Goal: Task Accomplishment & Management: Manage account settings

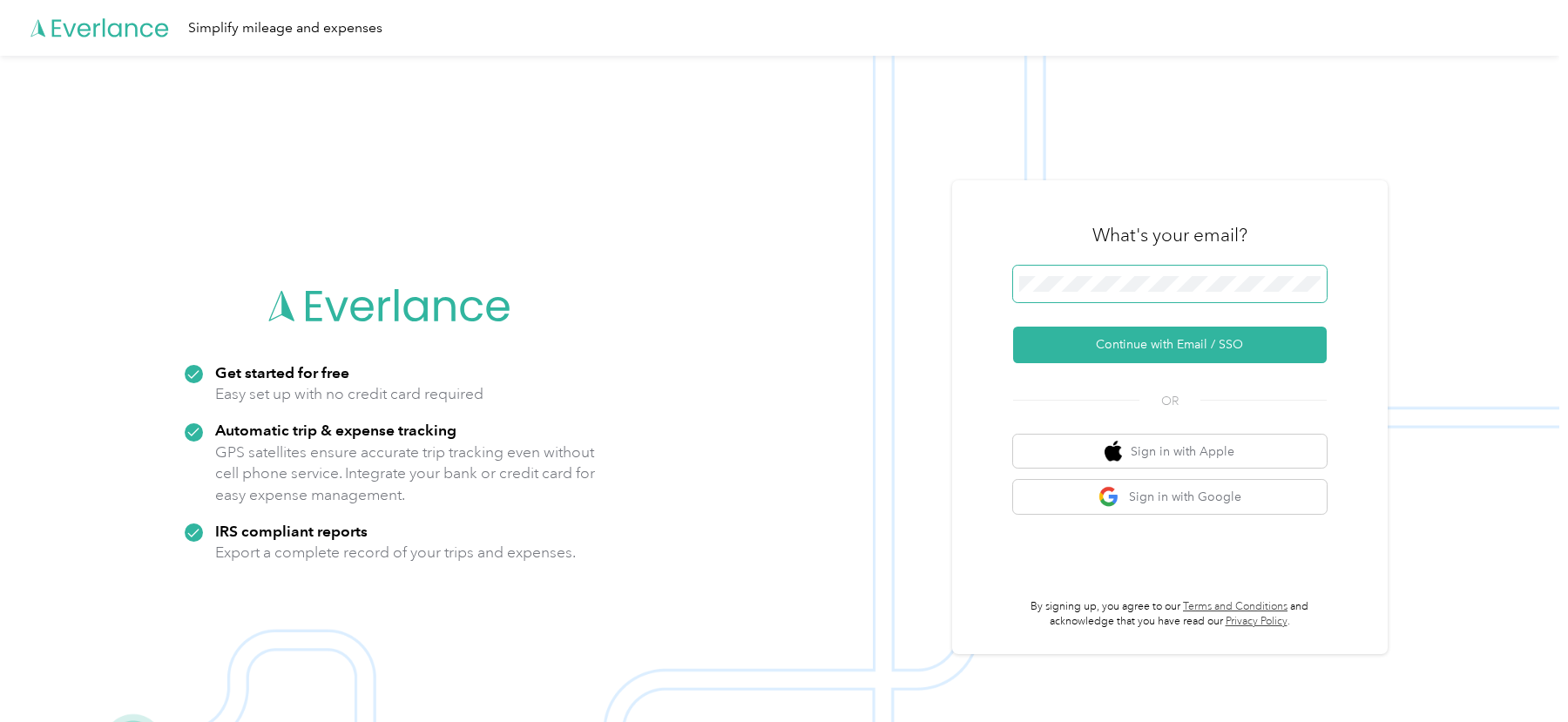
click at [1157, 272] on span at bounding box center [1170, 284] width 314 height 37
click at [1151, 294] on span at bounding box center [1170, 284] width 314 height 37
click at [1087, 341] on button "Continue with Email / SSO" at bounding box center [1170, 345] width 314 height 37
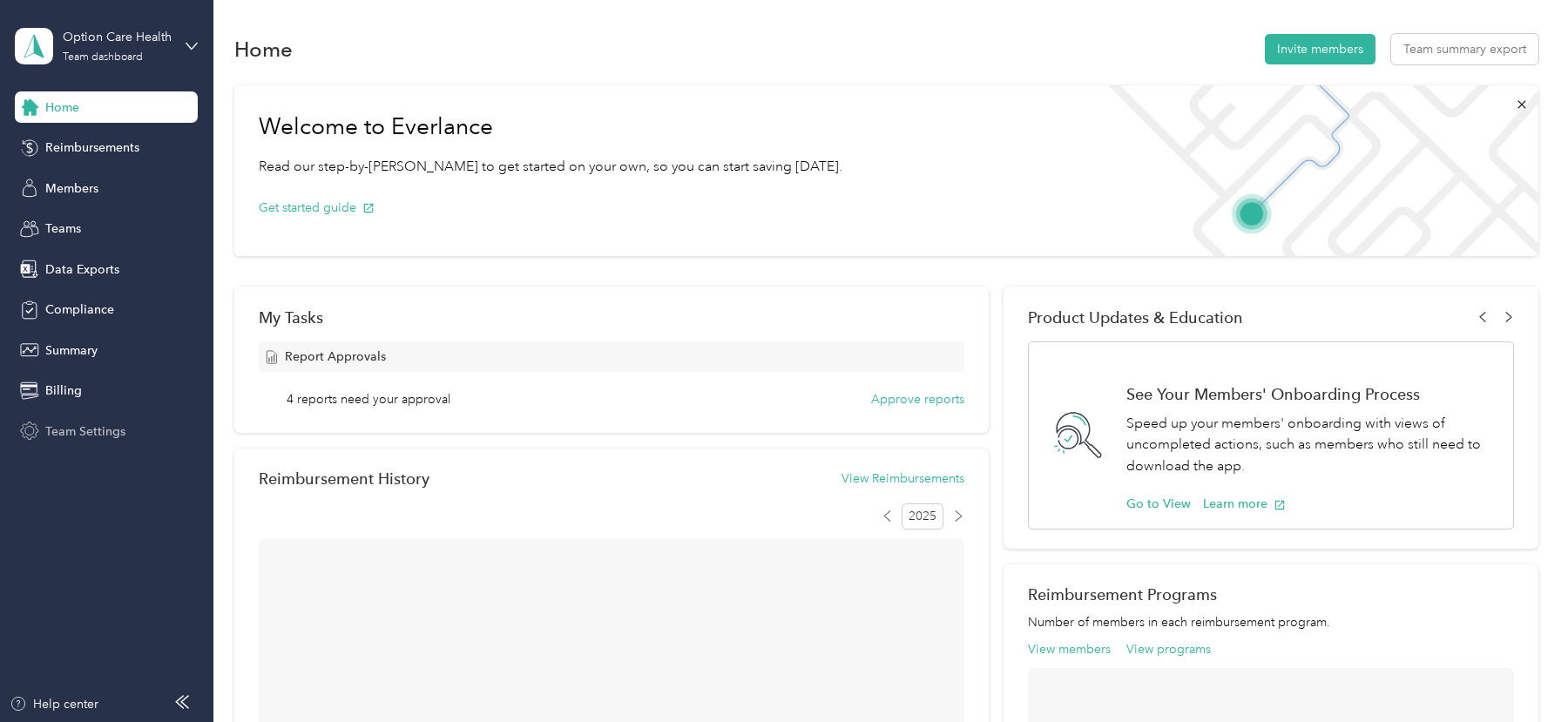
click at [110, 437] on span "Team Settings" at bounding box center [85, 432] width 80 height 18
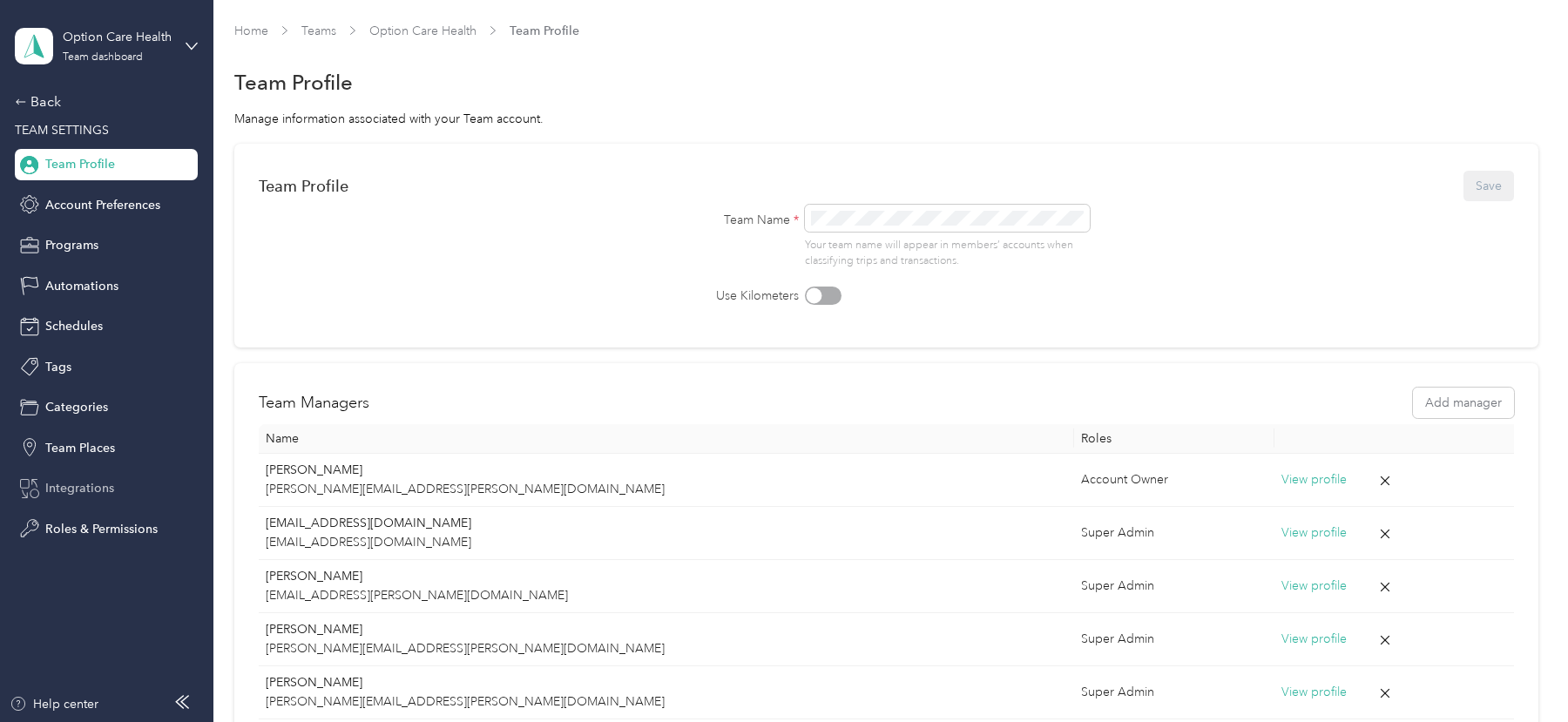
click at [85, 480] on span "Integrations" at bounding box center [79, 488] width 69 height 18
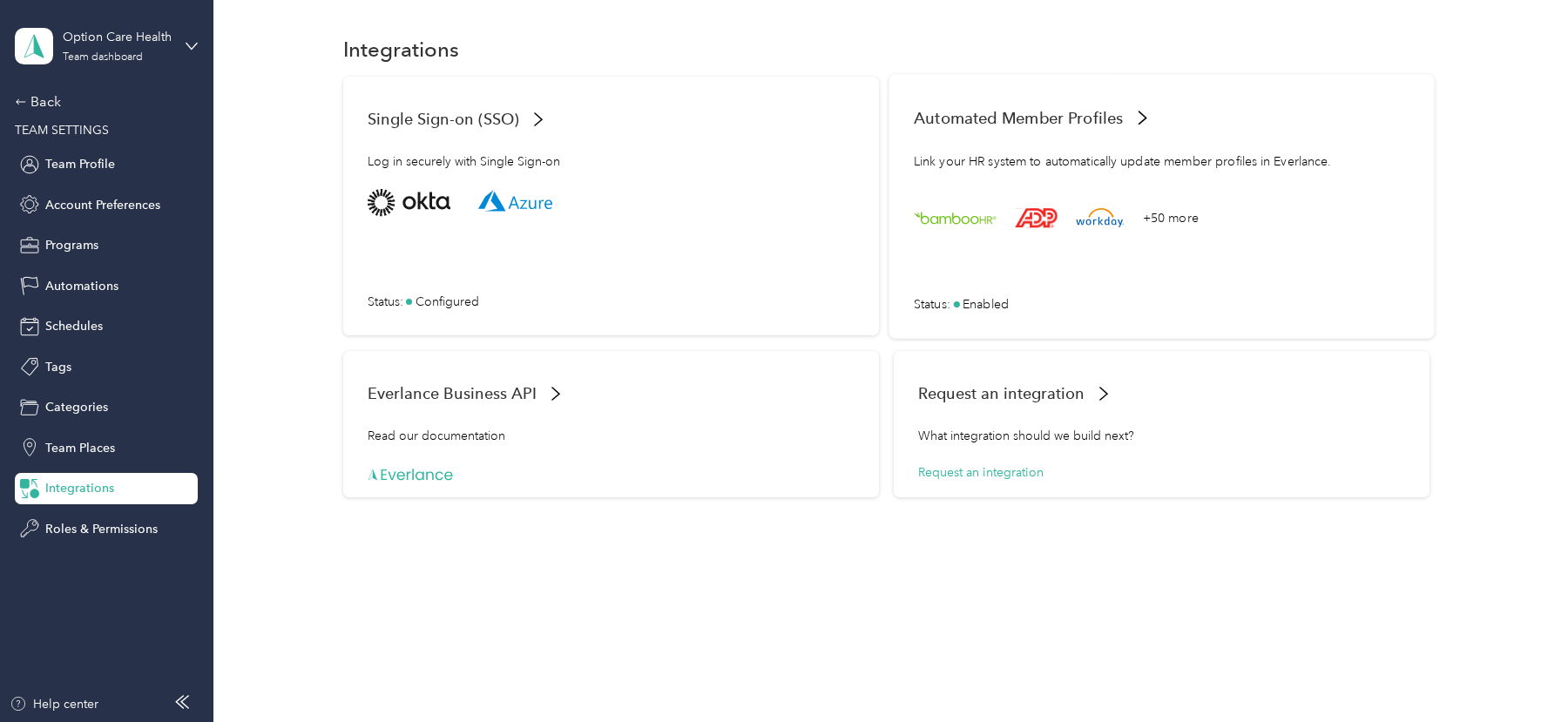
click at [1112, 284] on div "+50 more Status : Enabled" at bounding box center [1162, 251] width 496 height 125
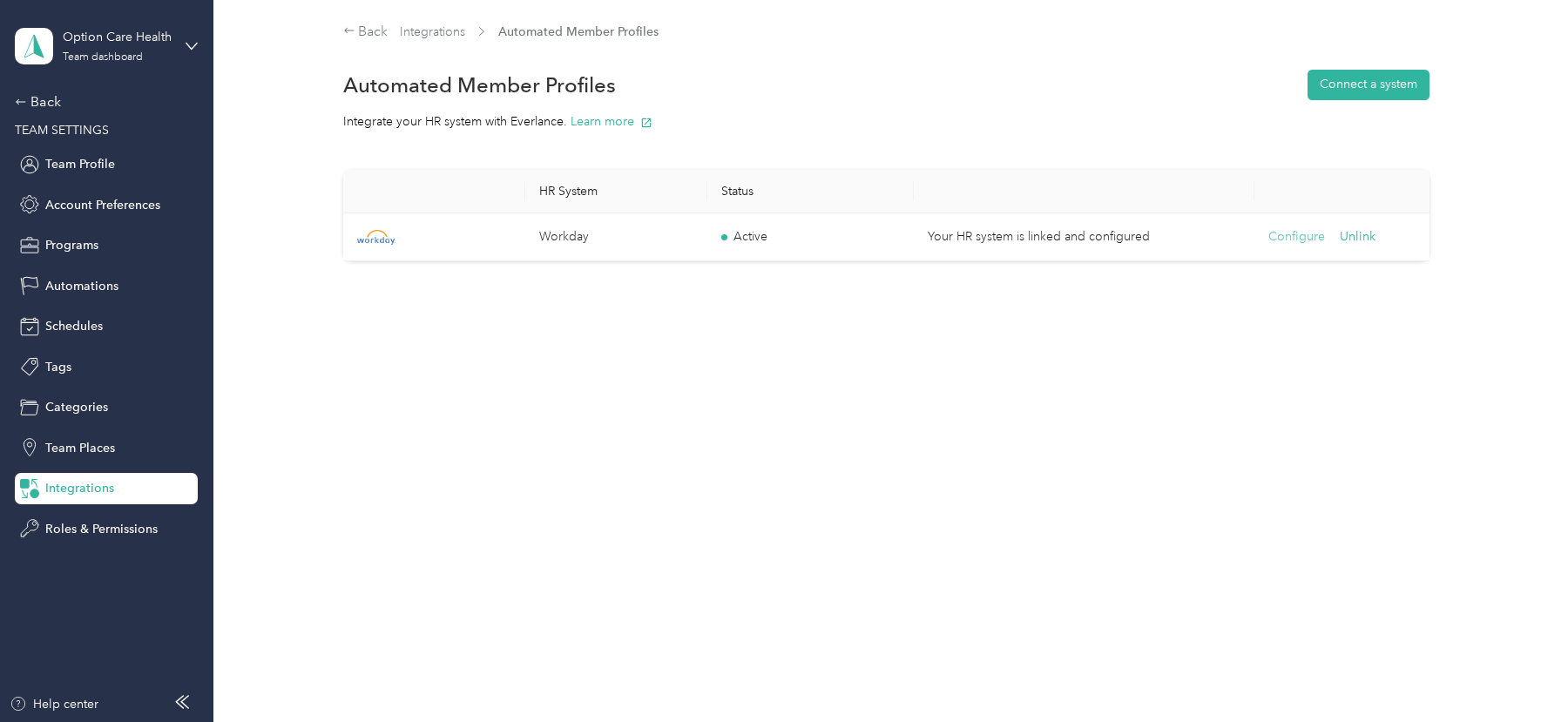
click at [1292, 235] on button "Configure" at bounding box center [1297, 236] width 57 height 19
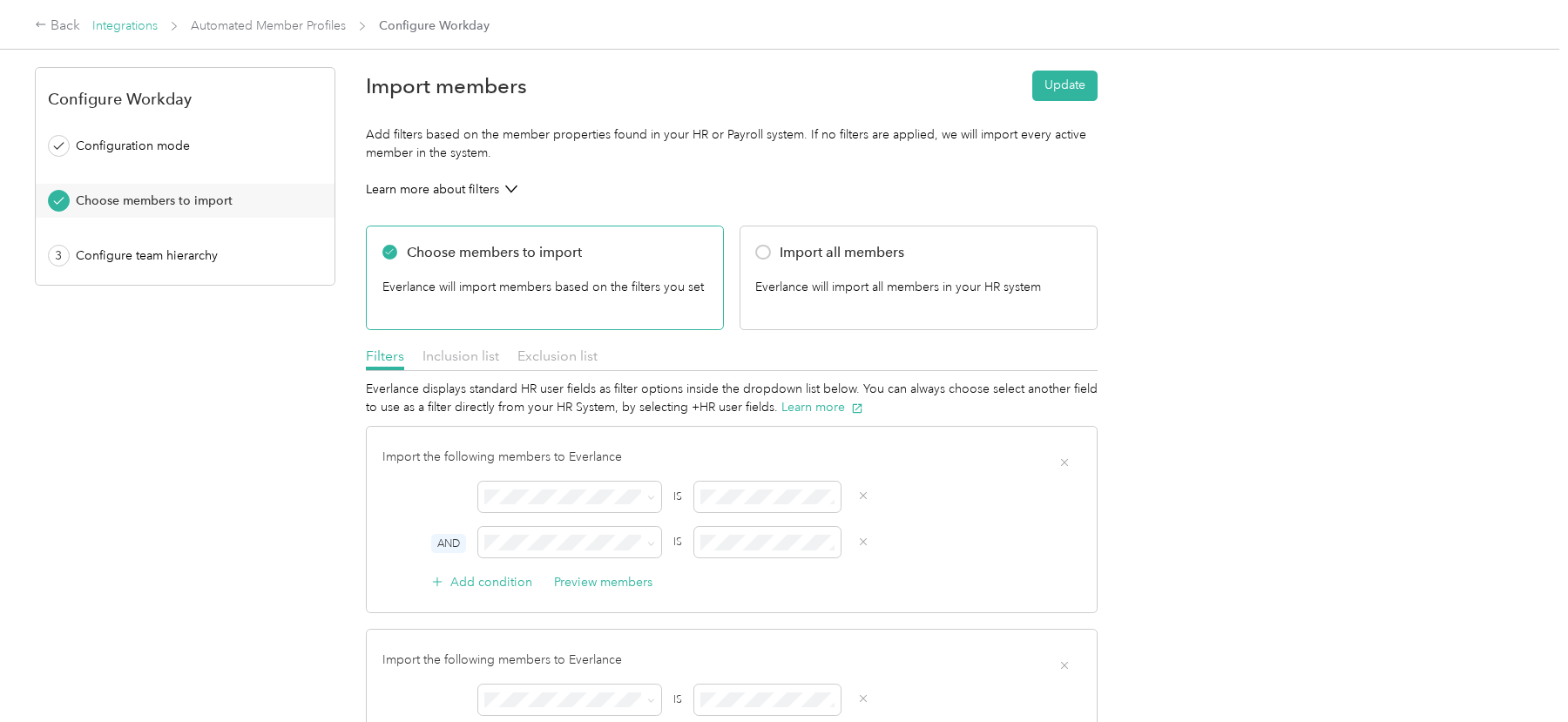
click at [117, 28] on link "Integrations" at bounding box center [124, 25] width 65 height 15
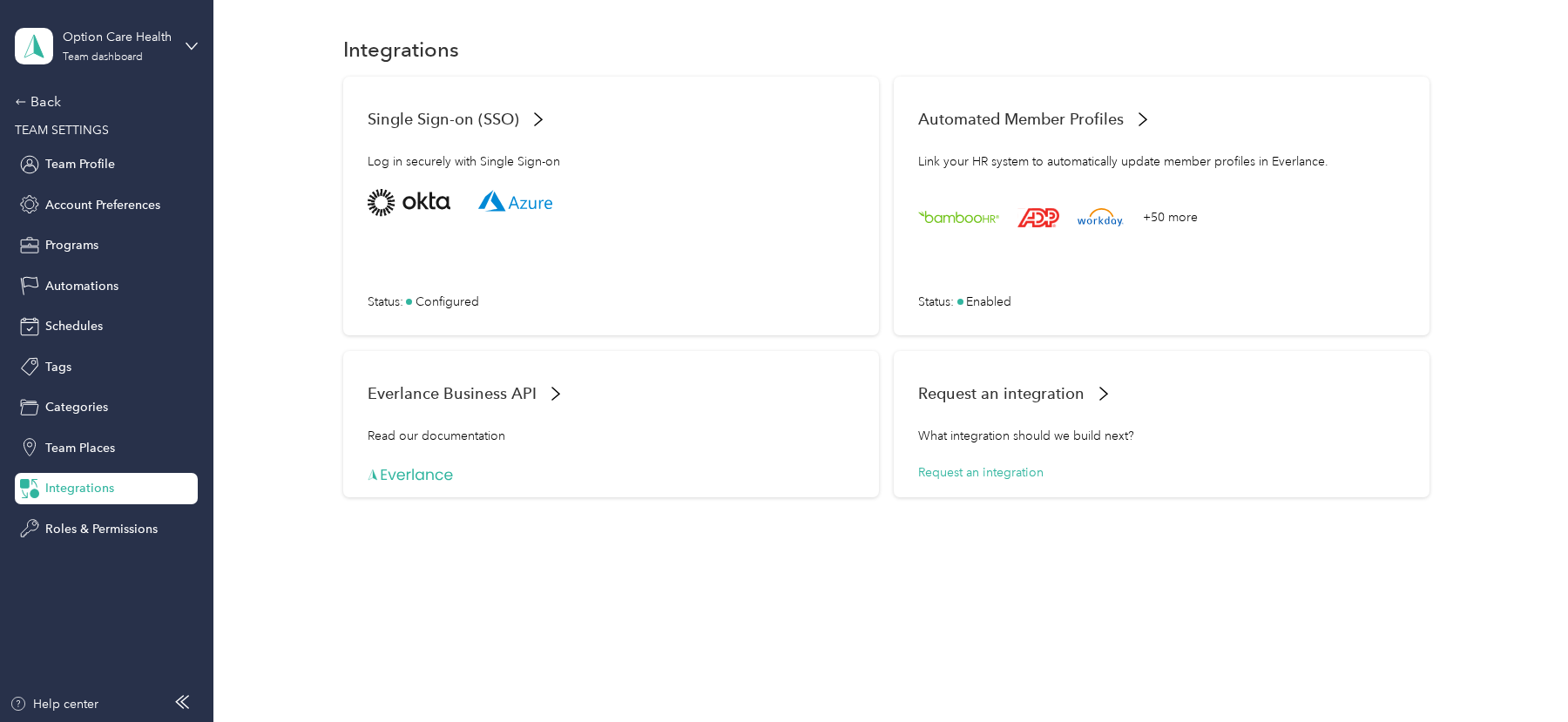
click at [37, 88] on div "Option Care Health Team dashboard Back TEAM SETTINGS Team Profile Account Prefe…" at bounding box center [106, 272] width 183 height 545
click at [42, 99] on div "Back" at bounding box center [102, 101] width 174 height 21
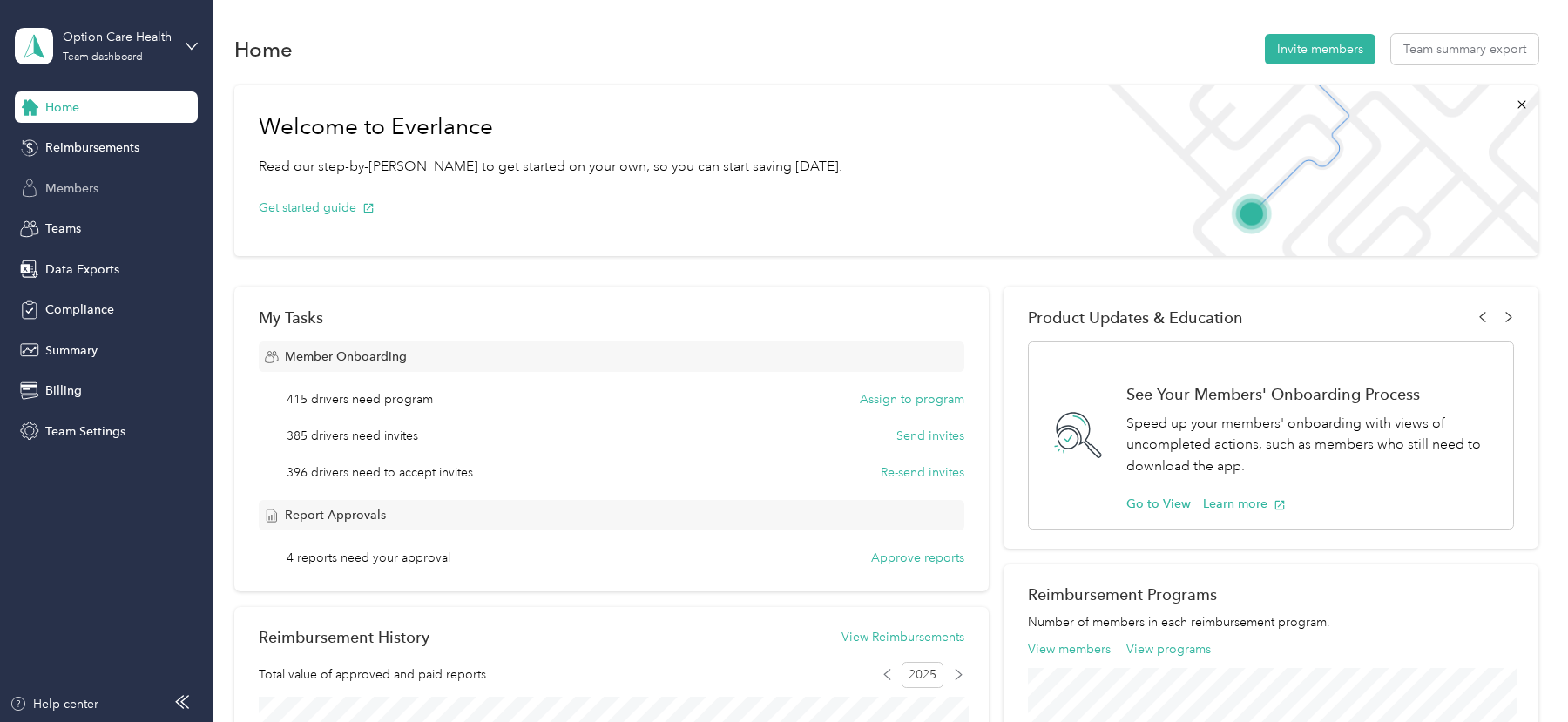
click at [79, 182] on span "Members" at bounding box center [71, 188] width 53 height 18
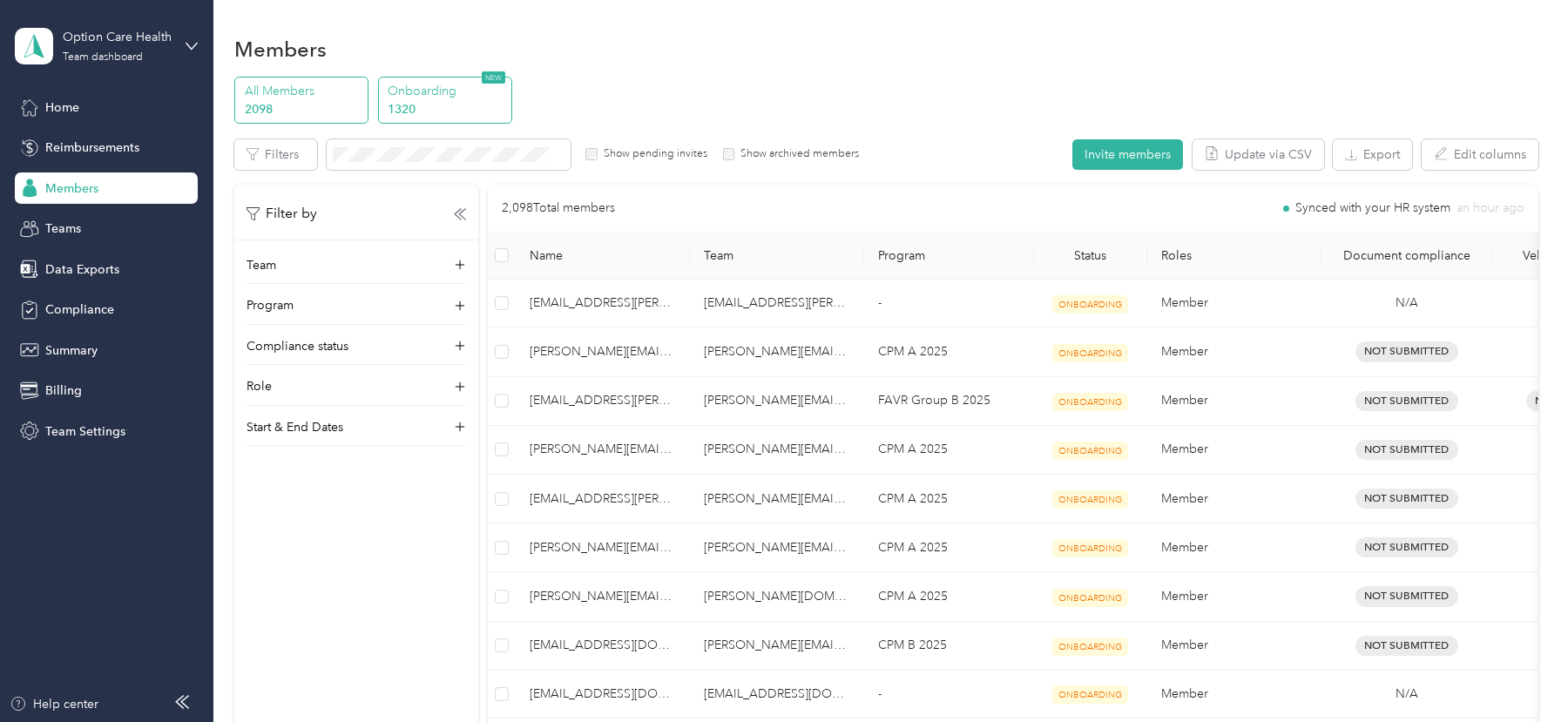
click at [451, 112] on p "1320" at bounding box center [447, 109] width 118 height 18
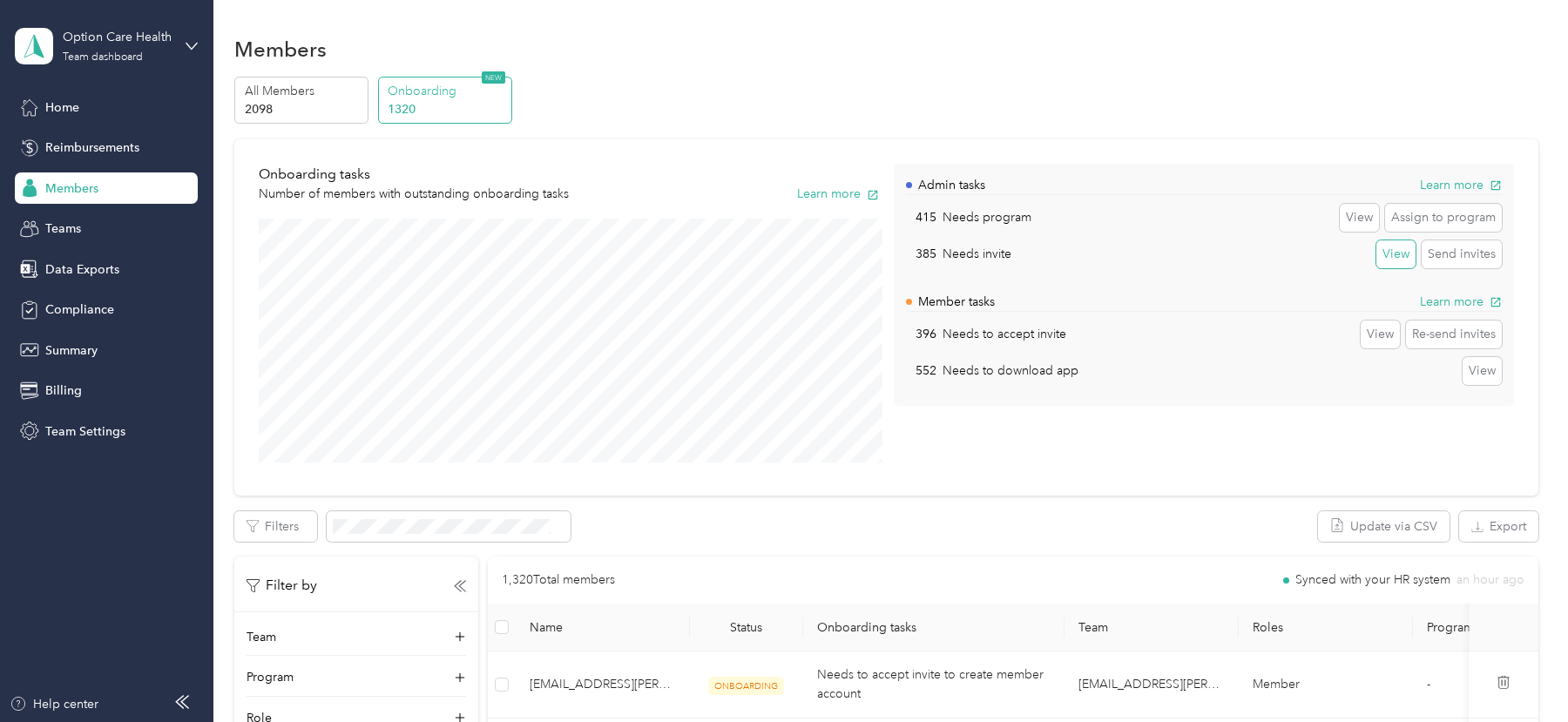
click at [1405, 249] on button "View" at bounding box center [1396, 254] width 39 height 28
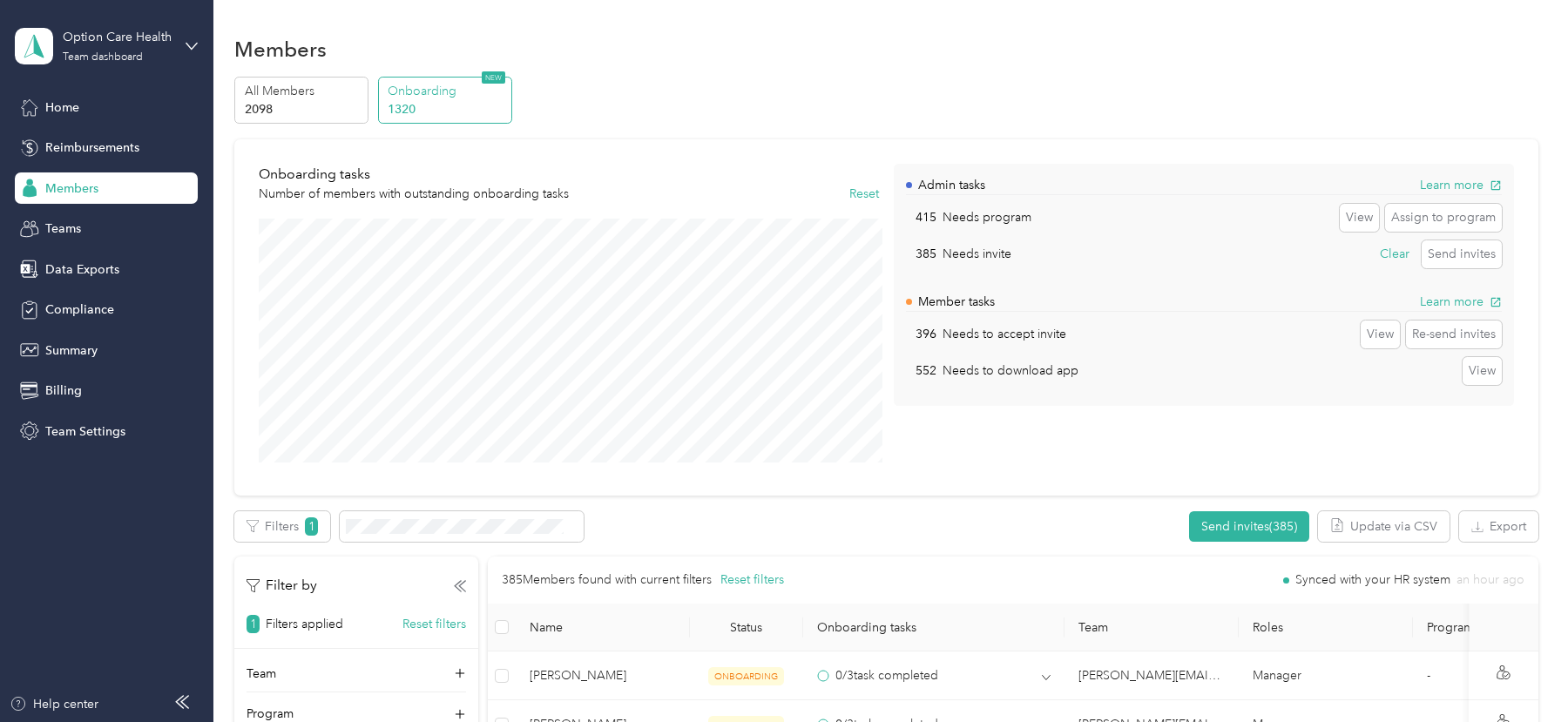
scroll to position [236, 0]
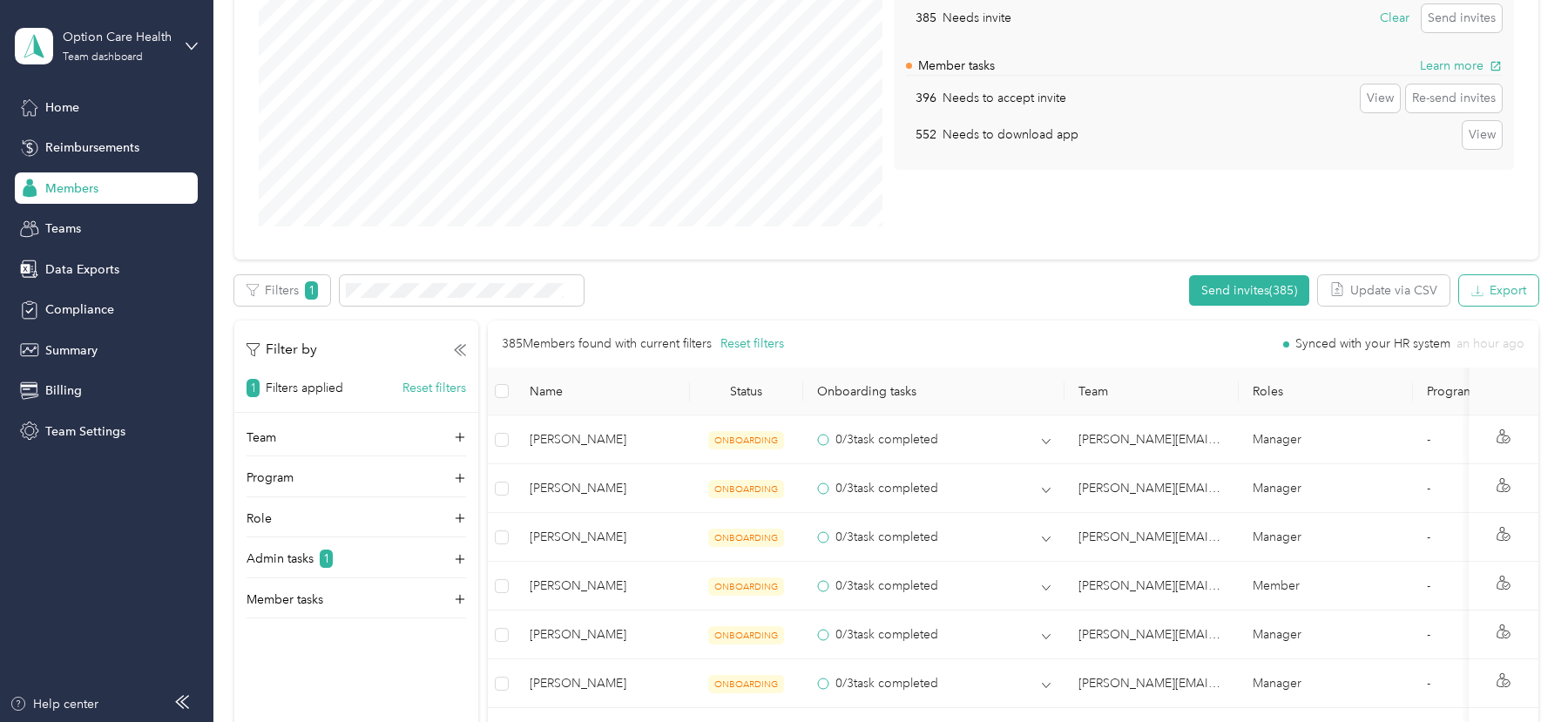
click at [1539, 294] on button "Export" at bounding box center [1498, 290] width 79 height 30
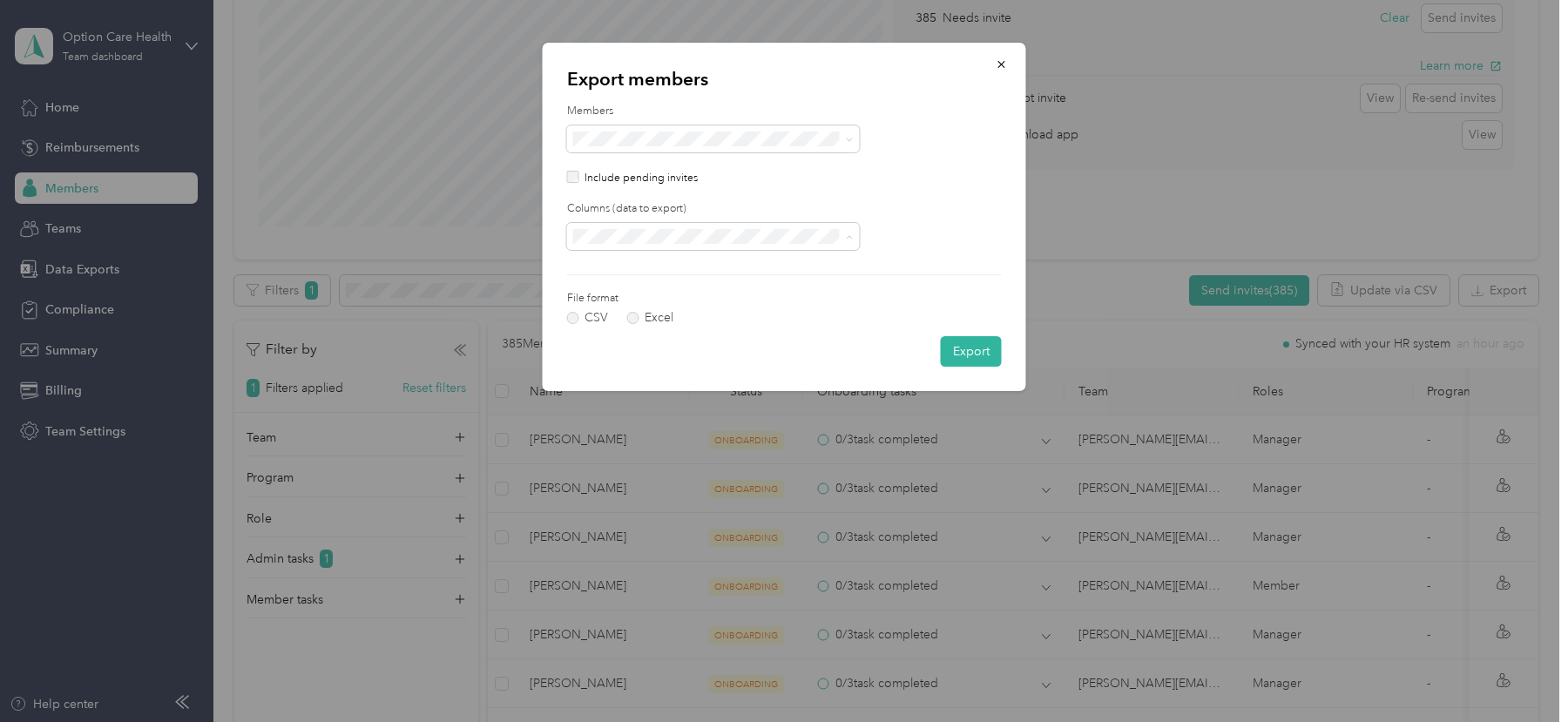
click at [650, 293] on div "All columns" at bounding box center [713, 297] width 268 height 18
click at [974, 355] on button "Export" at bounding box center [971, 351] width 61 height 30
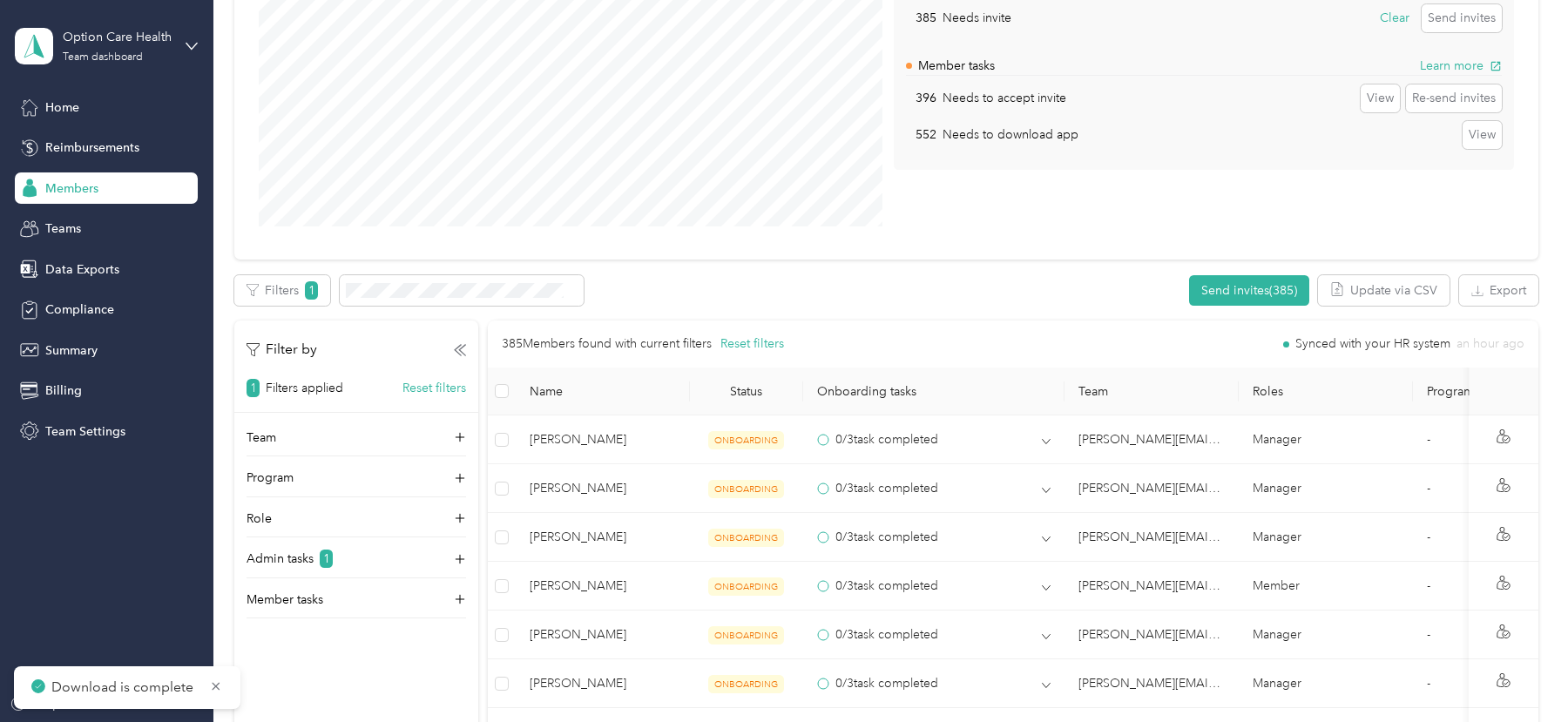
click at [839, 293] on div "Filters 1 Send invites (385) Update via CSV Export" at bounding box center [885, 290] width 1303 height 30
click at [104, 61] on div "Team dashboard" at bounding box center [103, 57] width 80 height 10
click at [108, 220] on div "Log out" at bounding box center [198, 222] width 342 height 30
